Goal: Transaction & Acquisition: Obtain resource

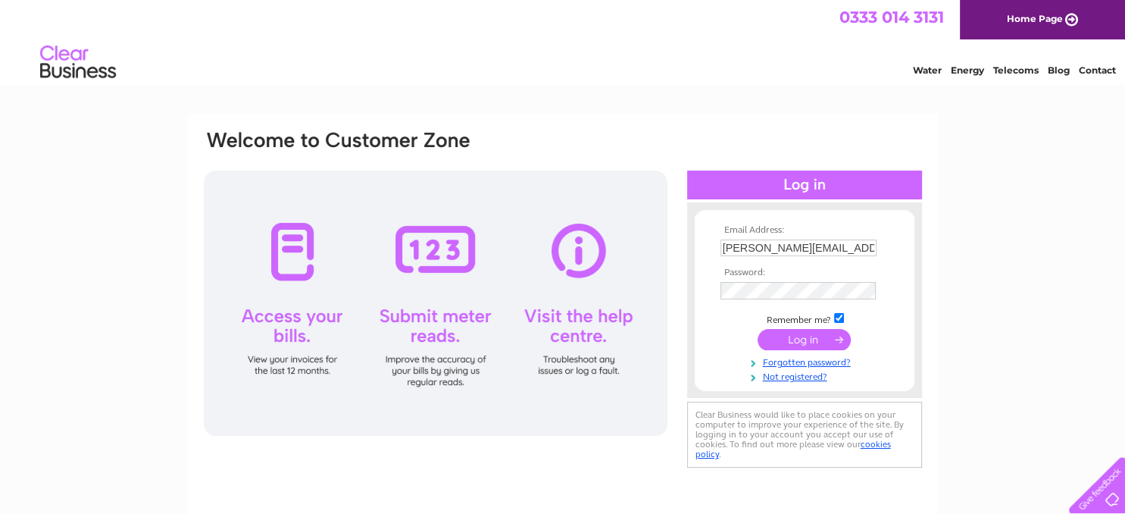
click at [802, 340] on input "submit" at bounding box center [804, 339] width 93 height 21
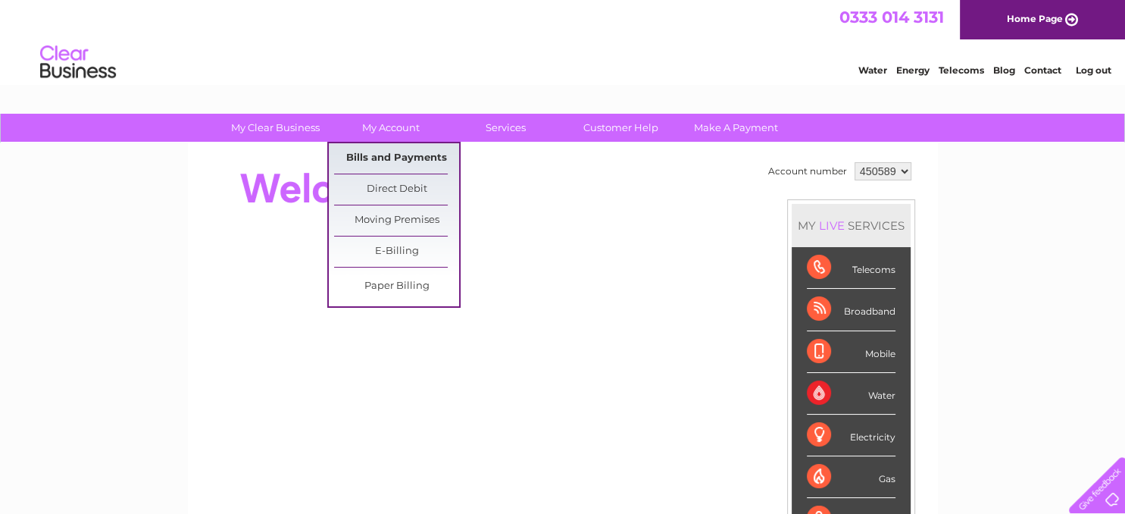
click at [394, 156] on link "Bills and Payments" at bounding box center [396, 158] width 125 height 30
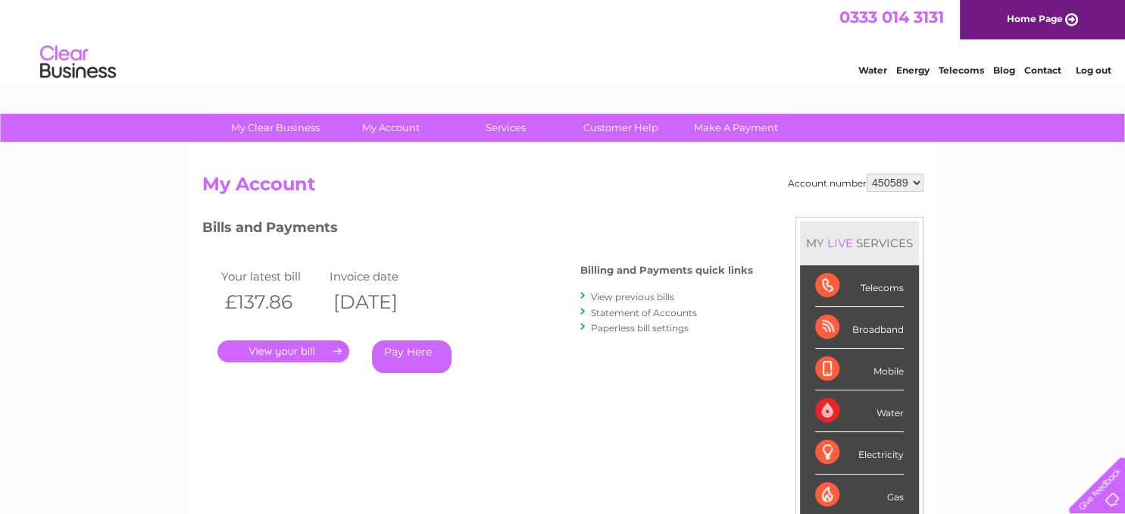
click at [293, 358] on link "." at bounding box center [283, 351] width 132 height 22
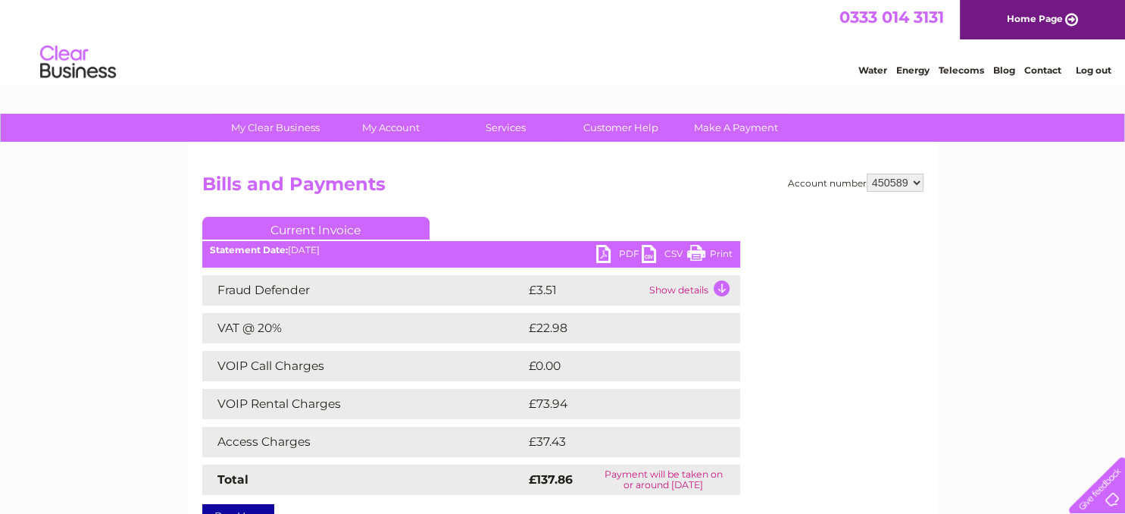
click at [614, 246] on link "PDF" at bounding box center [618, 256] width 45 height 22
click at [1098, 68] on link "Log out" at bounding box center [1093, 69] width 36 height 11
